Goal: Find specific page/section: Find specific page/section

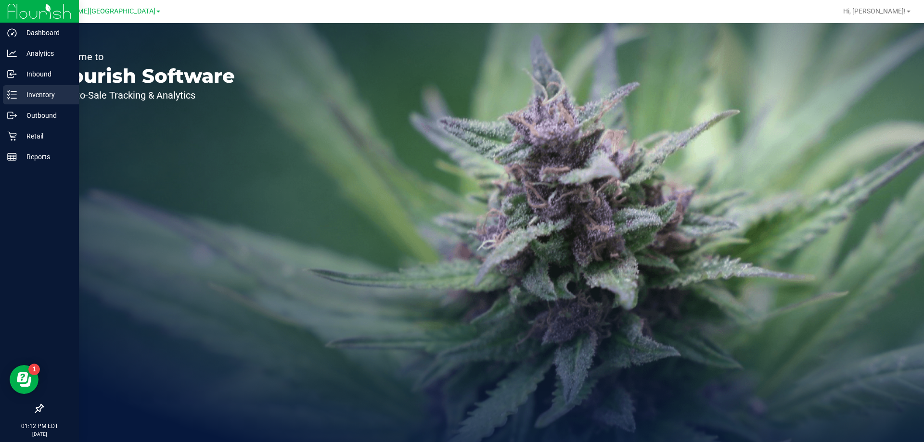
click at [49, 95] on p "Inventory" at bounding box center [46, 95] width 58 height 12
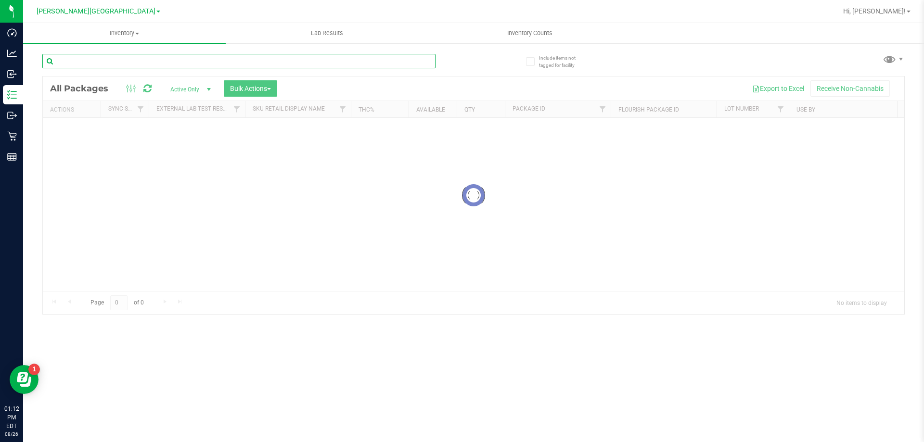
click at [181, 65] on input "text" at bounding box center [238, 61] width 393 height 14
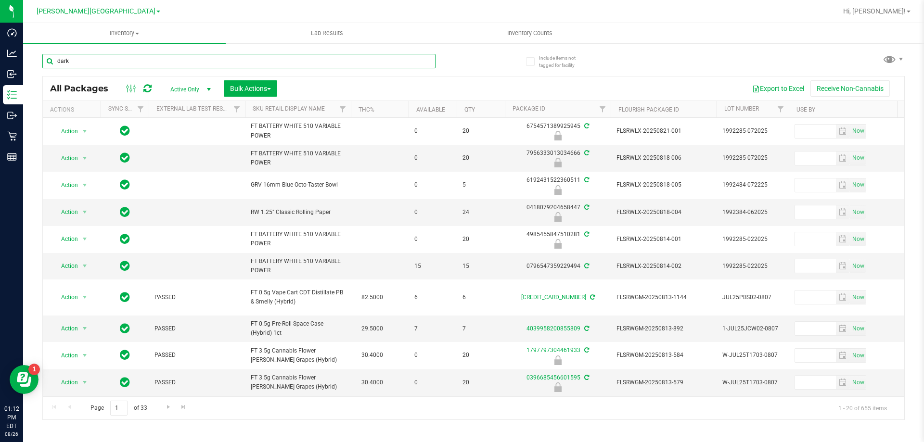
type input "dark"
